Goal: Task Accomplishment & Management: Manage account settings

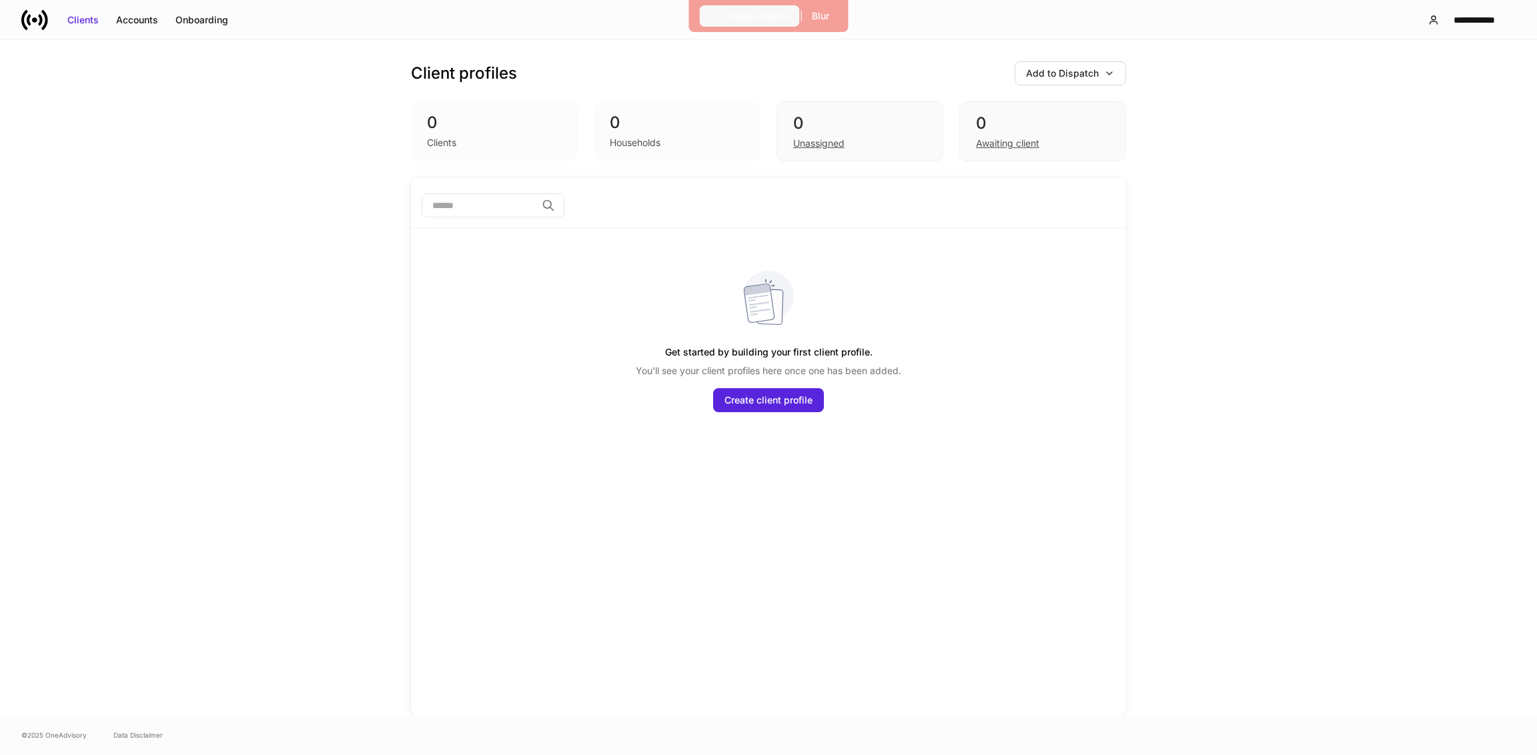
click at [716, 19] on div "Exit Impersonation" at bounding box center [749, 15] width 83 height 13
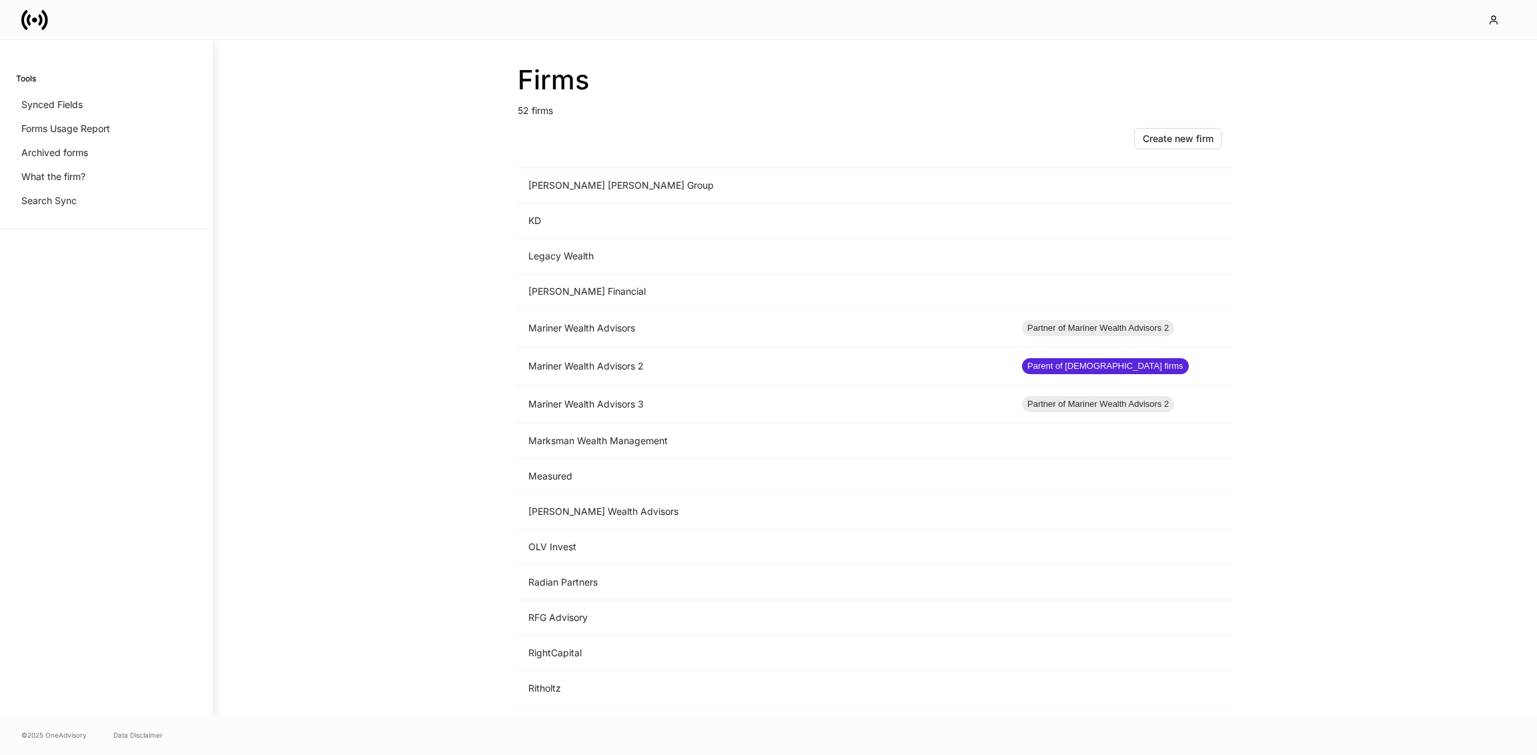
scroll to position [939, 0]
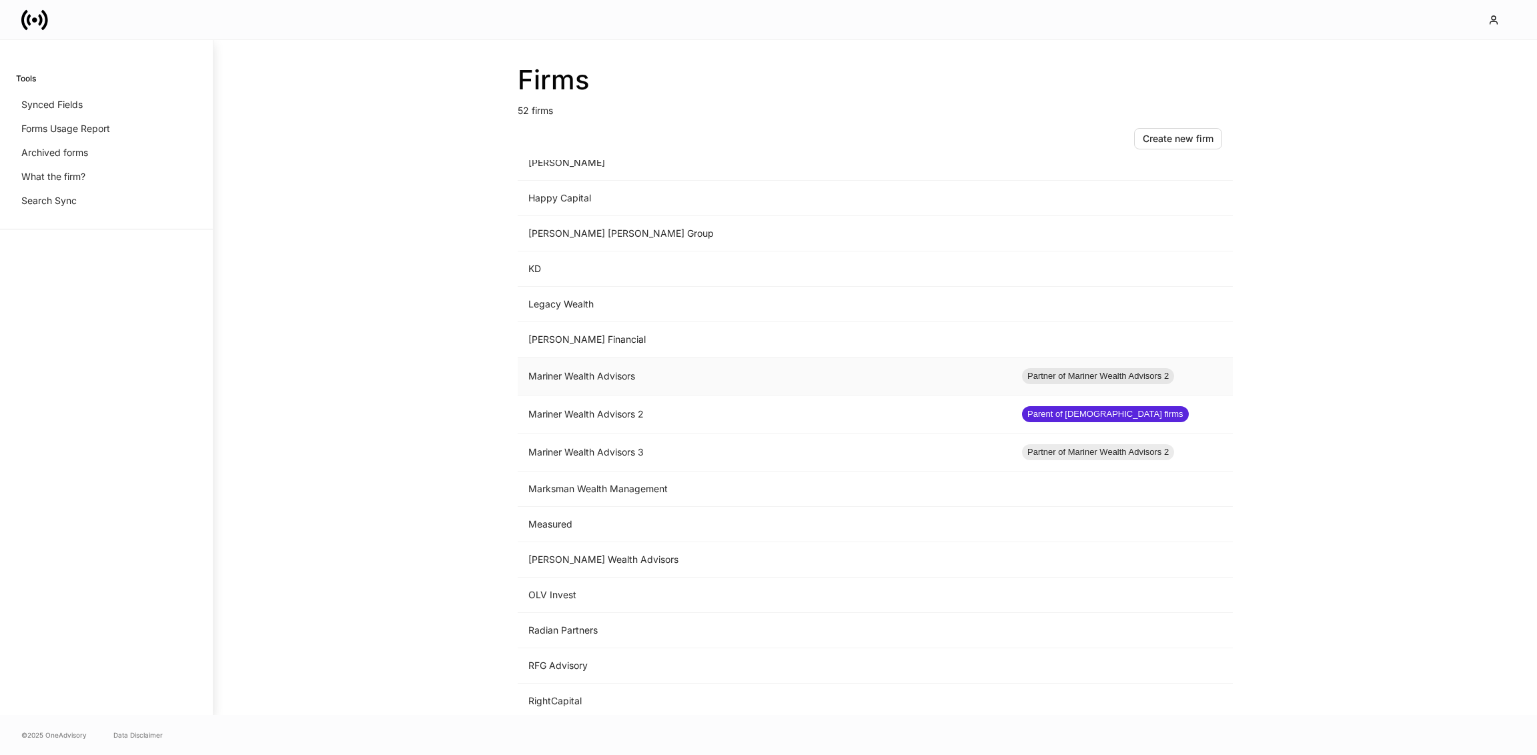
click at [592, 382] on td "Mariner Wealth Advisors" at bounding box center [765, 377] width 494 height 38
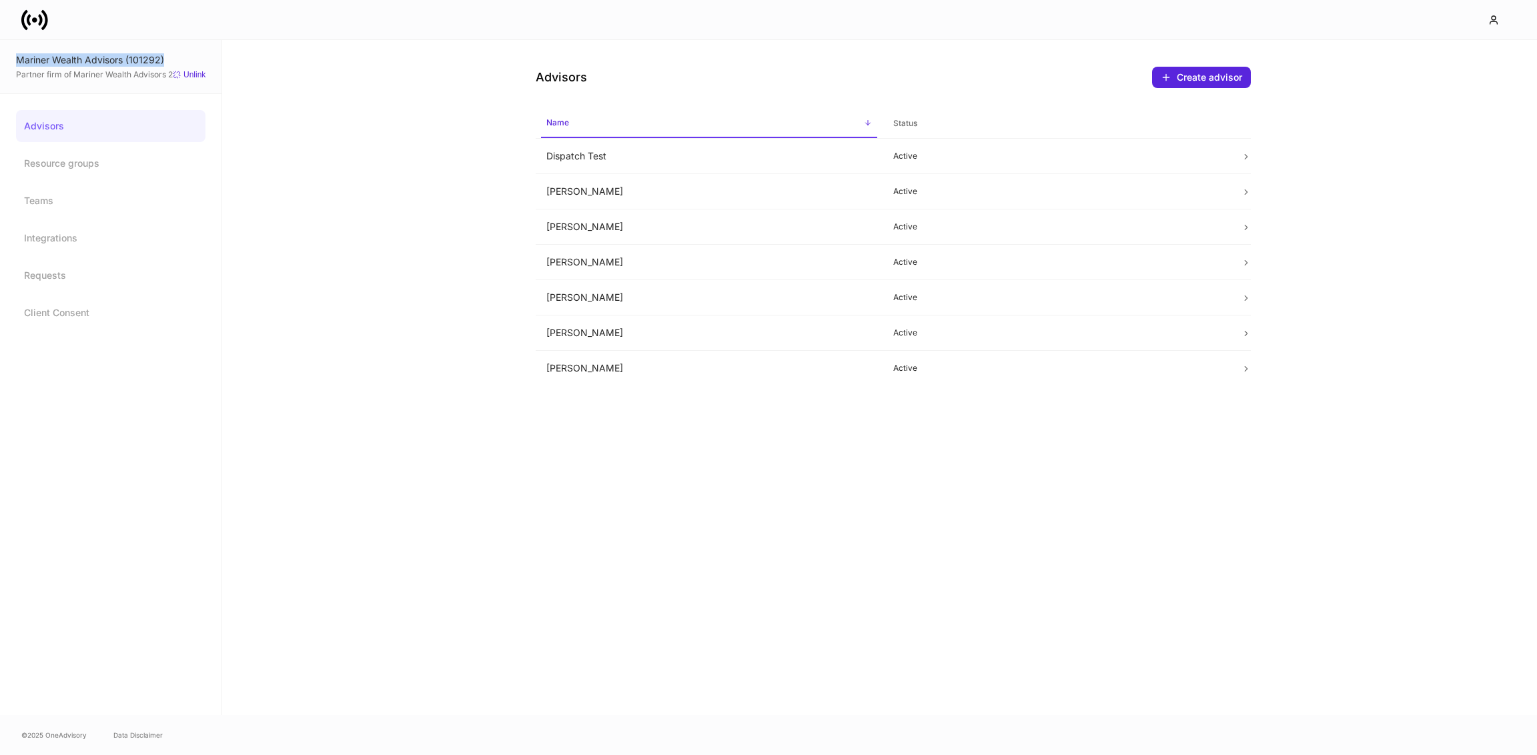
drag, startPoint x: 178, startPoint y: 65, endPoint x: 15, endPoint y: 63, distance: 163.5
click at [15, 63] on div "Mariner Wealth Advisors (101292) Partner firm of Mariner Wealth Advisors 2 Unli…" at bounding box center [110, 67] width 221 height 54
copy div "Mariner Wealth Advisors (101292)"
click at [311, 283] on div "Advisors Create advisor Name sorted ascending Status Dispatch Test Active [PERS…" at bounding box center [879, 377] width 1315 height 675
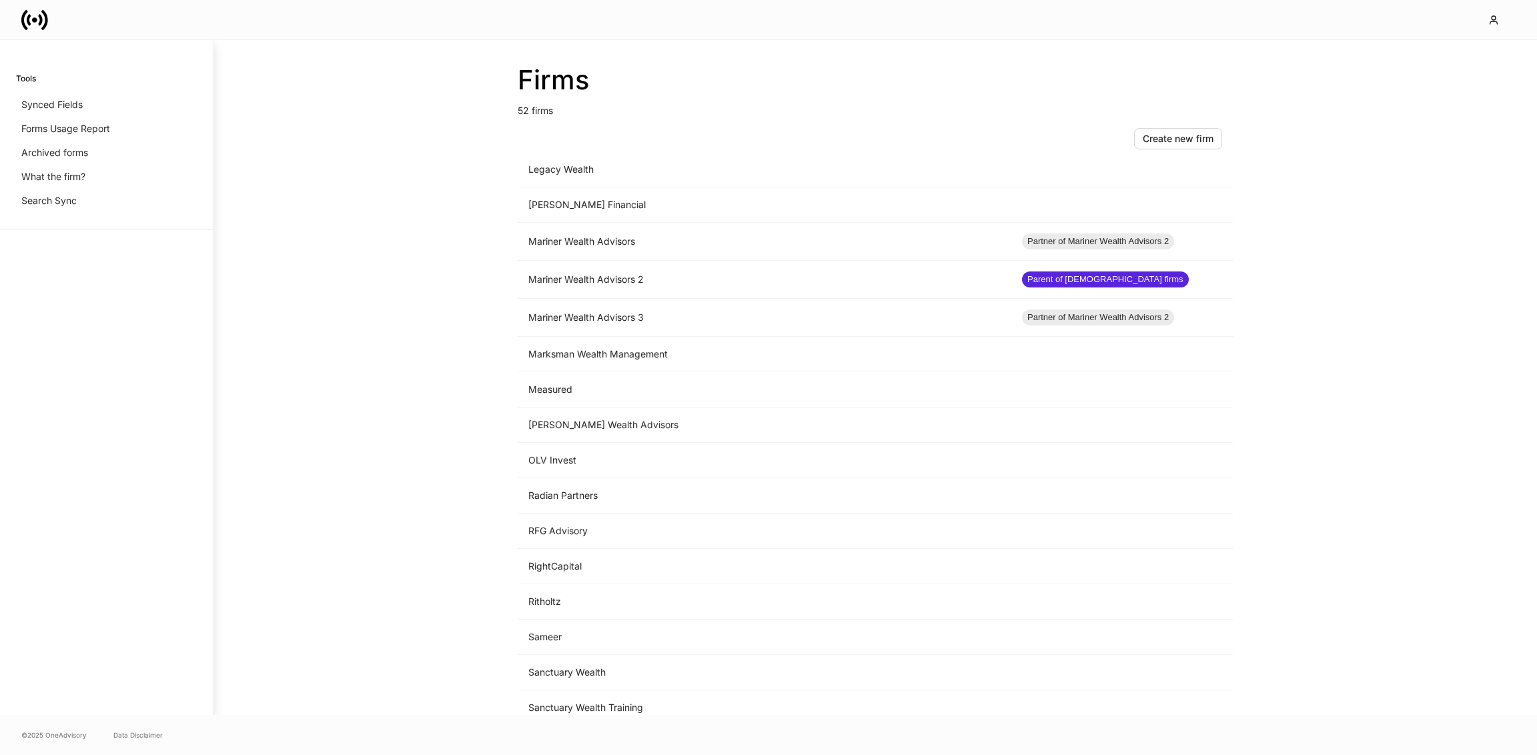
scroll to position [1043, 0]
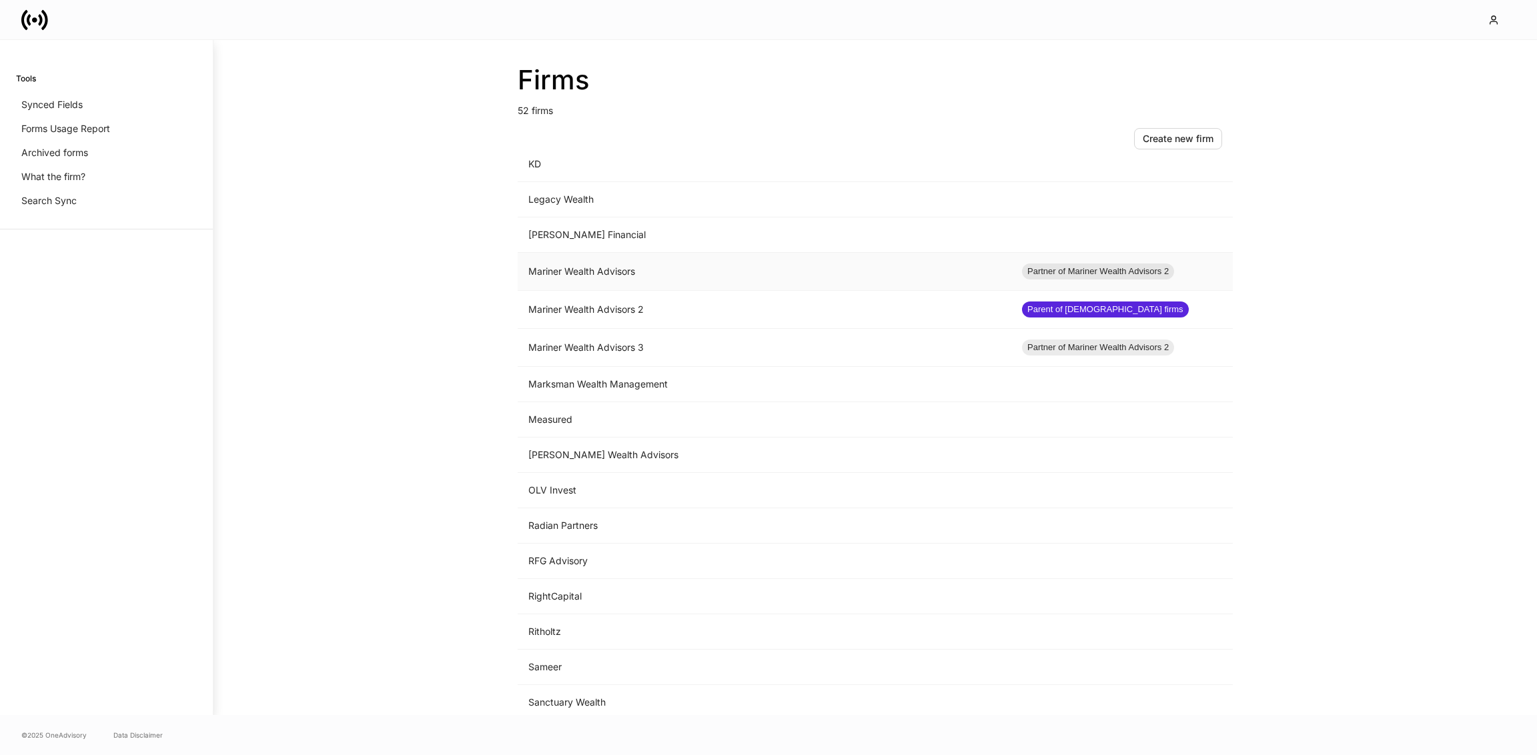
click at [619, 271] on td "Mariner Wealth Advisors" at bounding box center [765, 272] width 494 height 38
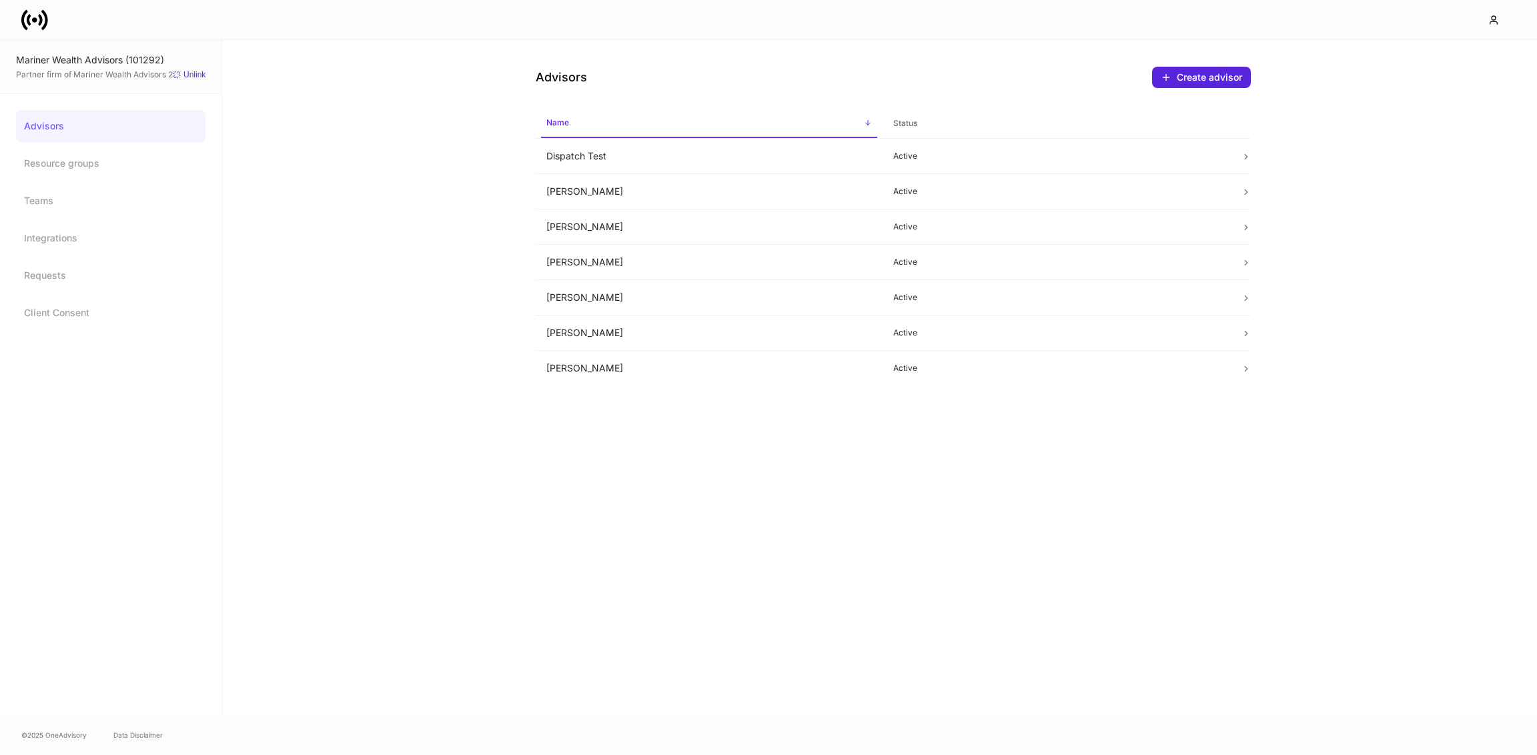
click at [187, 59] on div "Mariner Wealth Advisors (101292)" at bounding box center [110, 59] width 189 height 13
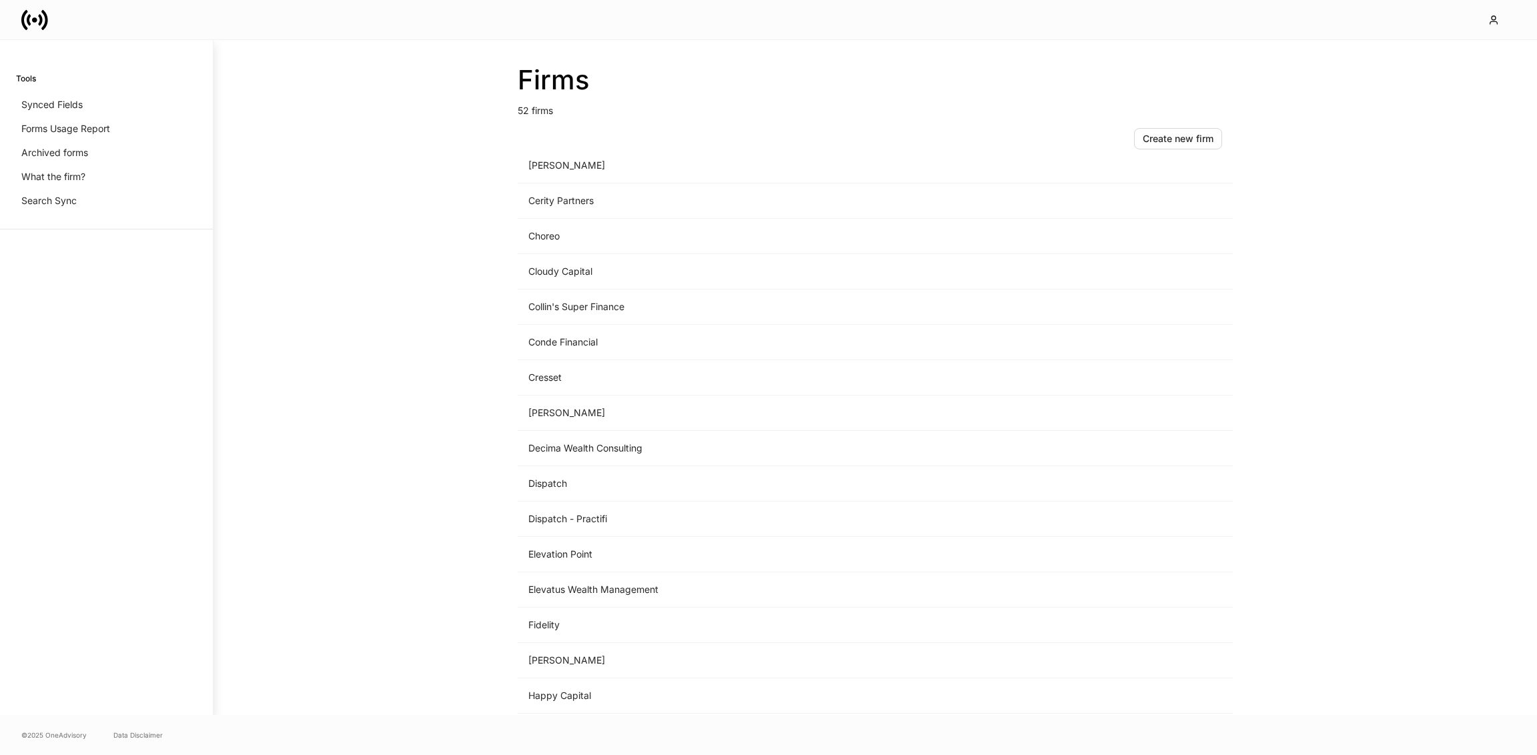
scroll to position [803, 0]
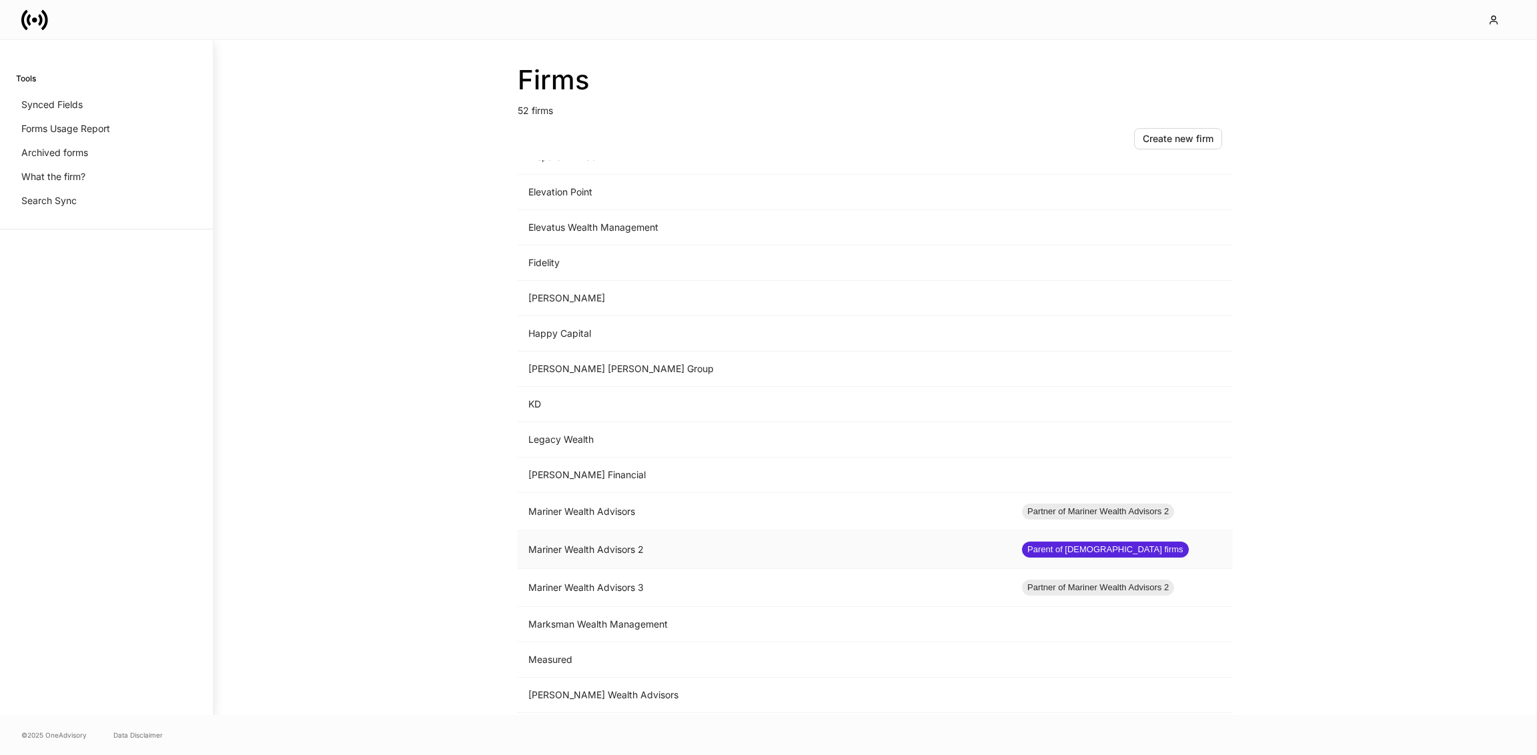
click at [748, 550] on td "Mariner Wealth Advisors 2" at bounding box center [765, 550] width 494 height 38
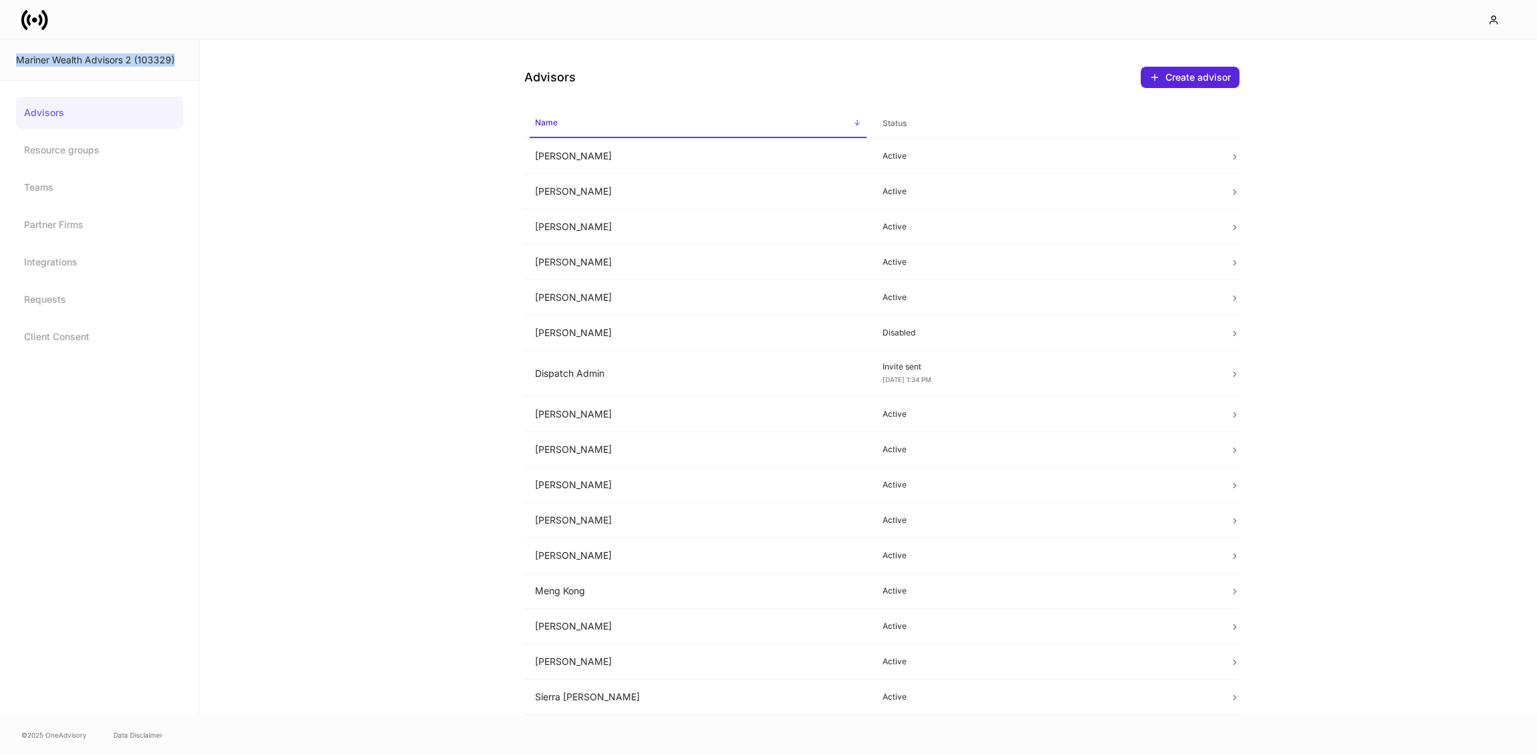
drag, startPoint x: 17, startPoint y: 61, endPoint x: 174, endPoint y: 61, distance: 156.8
click at [174, 61] on div "Mariner Wealth Advisors 2 (103329)" at bounding box center [99, 59] width 167 height 13
copy div "Mariner Wealth Advisors 2 (103329)"
click at [79, 490] on div "Mariner Wealth Advisors 2 (103329) Advisors Resource groups Teams Partner Firms…" at bounding box center [100, 377] width 200 height 675
click at [59, 242] on div "Advisors Resource groups Teams Partner Firms Integrations Requests Client Conse…" at bounding box center [99, 225] width 167 height 256
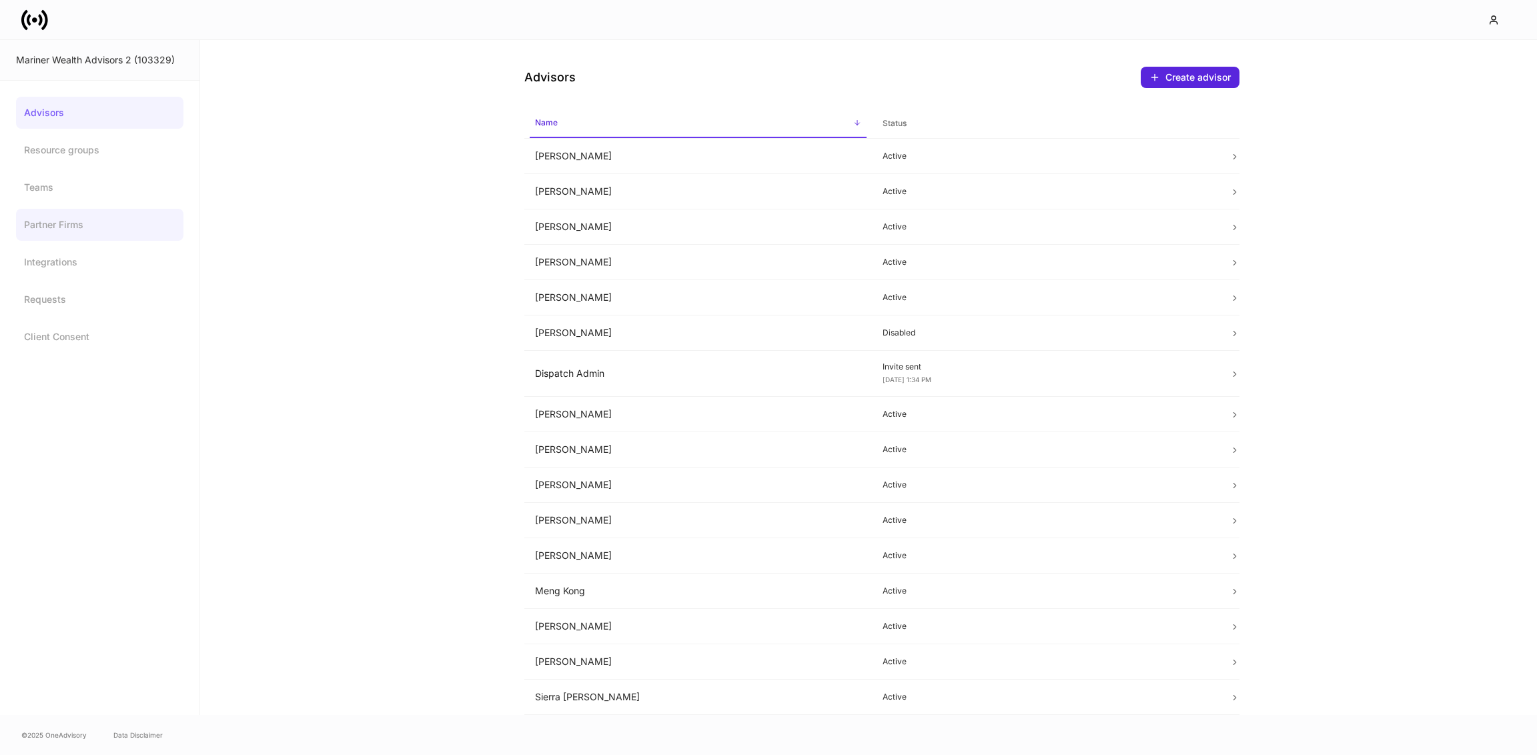
click at [59, 232] on link "Partner Firms" at bounding box center [99, 225] width 167 height 32
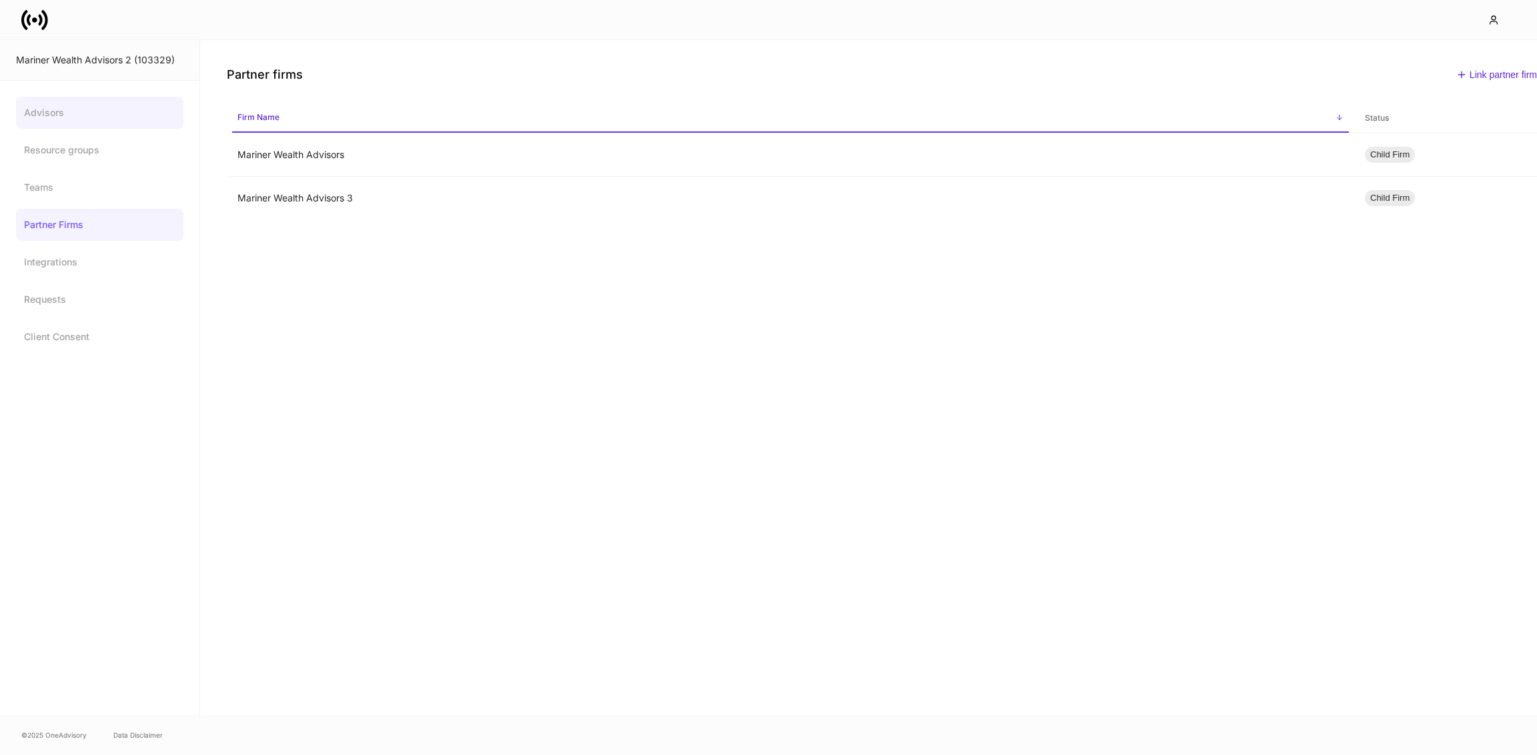
click at [51, 115] on link "Advisors" at bounding box center [99, 113] width 167 height 32
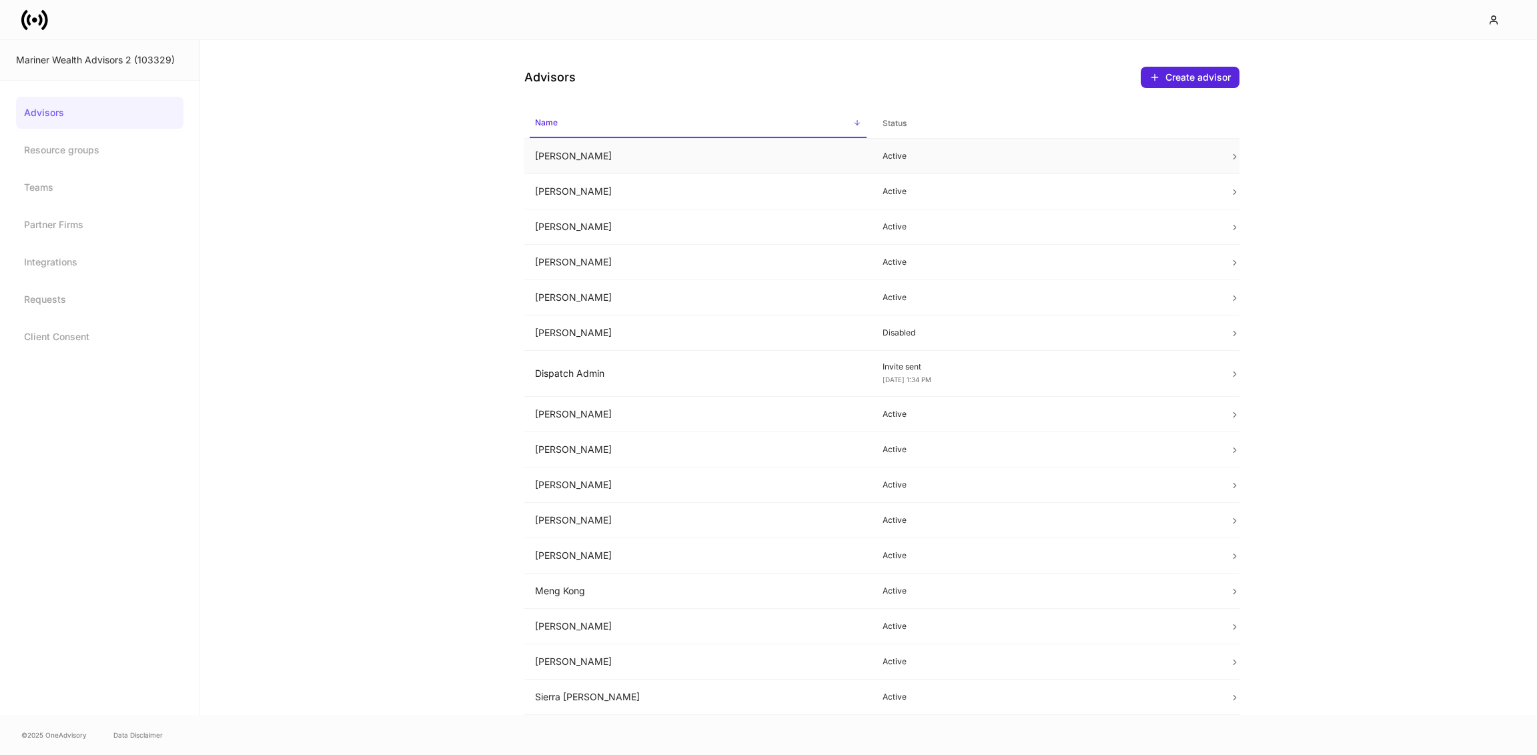
click at [570, 158] on td "[PERSON_NAME]" at bounding box center [698, 156] width 348 height 35
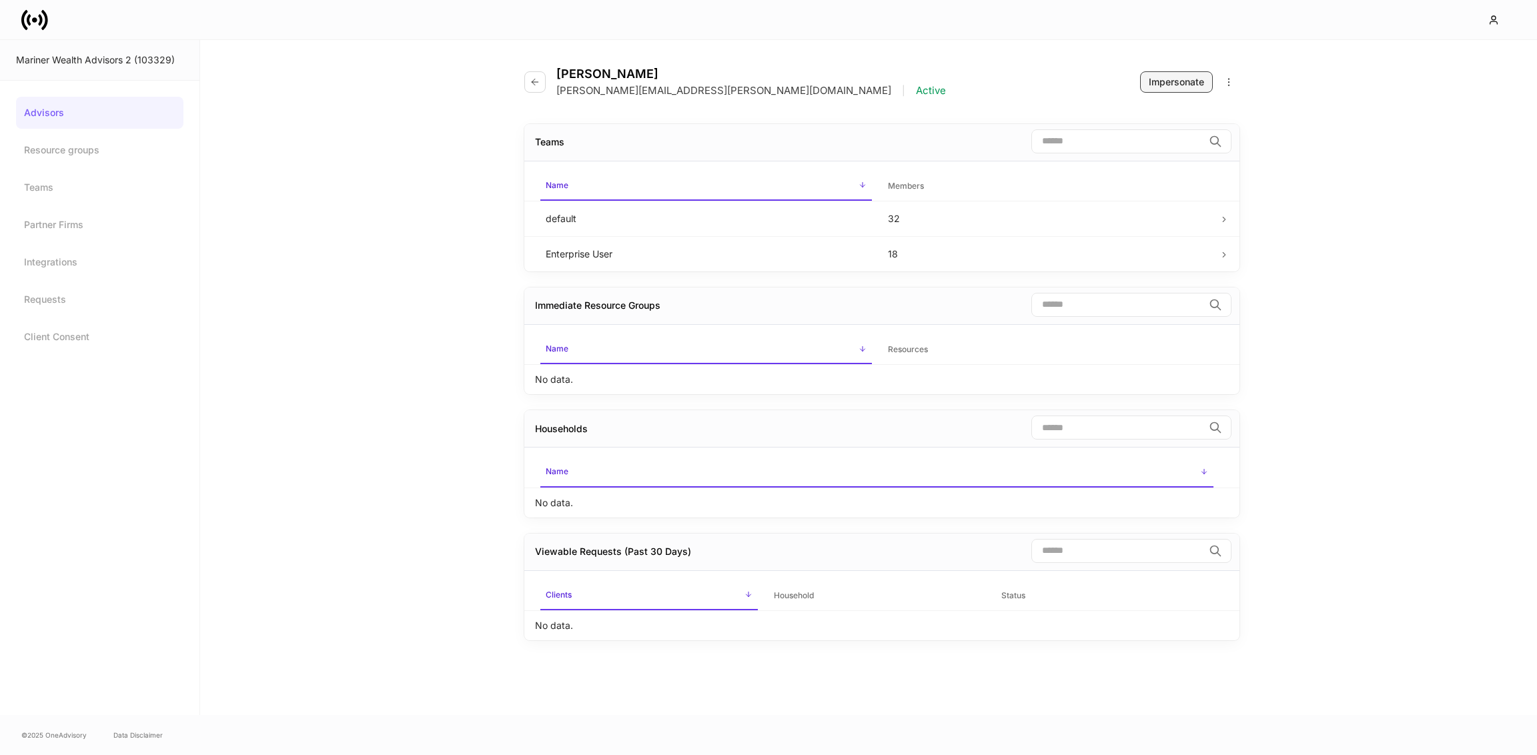
click at [1171, 83] on div "Impersonate" at bounding box center [1176, 81] width 55 height 13
